Goal: Task Accomplishment & Management: Manage account settings

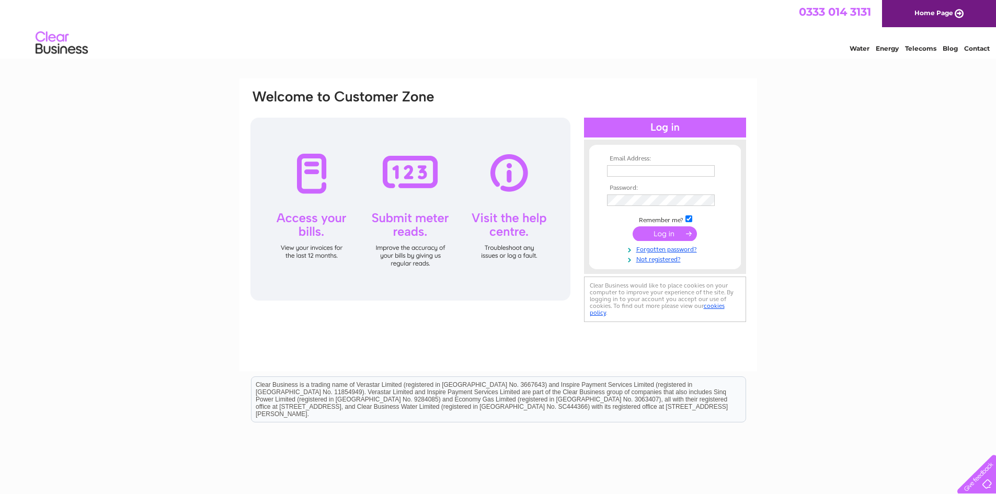
type input "shipleyindoormarket@gmail.com"
click at [667, 234] on input "submit" at bounding box center [664, 233] width 64 height 15
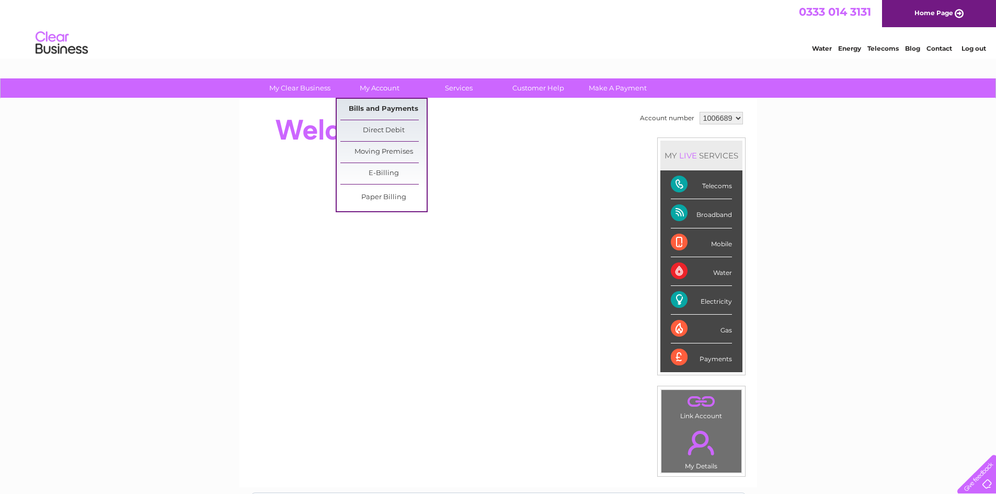
click at [388, 108] on link "Bills and Payments" at bounding box center [383, 109] width 86 height 21
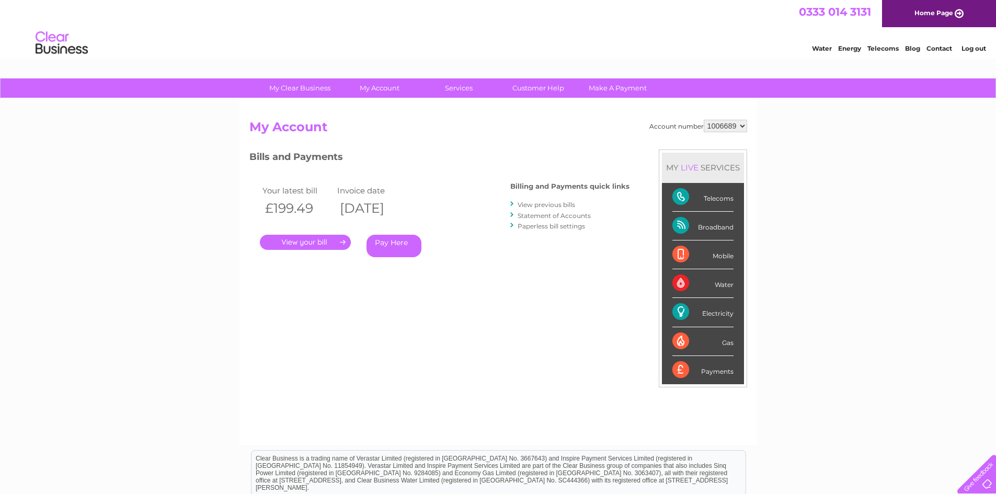
click at [972, 49] on link "Log out" at bounding box center [973, 48] width 25 height 8
